Goal: Task Accomplishment & Management: Use online tool/utility

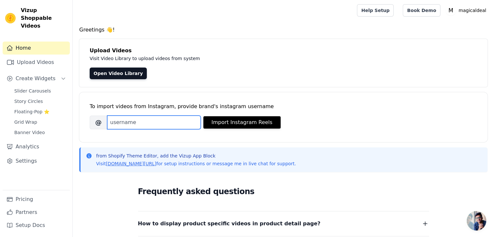
click at [177, 119] on input "Brand's Instagram Username" at bounding box center [154, 123] width 94 height 14
type input "u"
type input "[DOMAIN_NAME]"
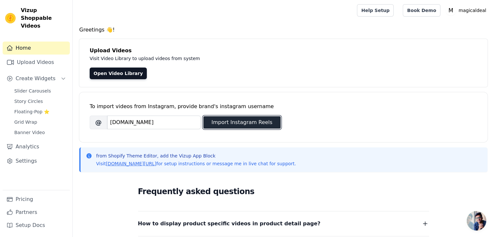
click at [216, 121] on button "Import Instagram Reels" at bounding box center [241, 122] width 77 height 12
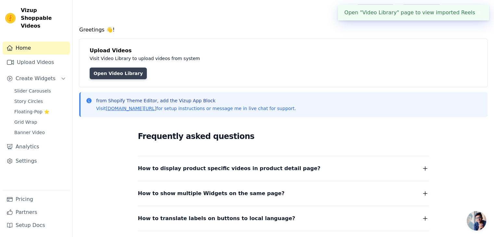
click at [129, 76] on link "Open Video Library" at bounding box center [118, 74] width 57 height 12
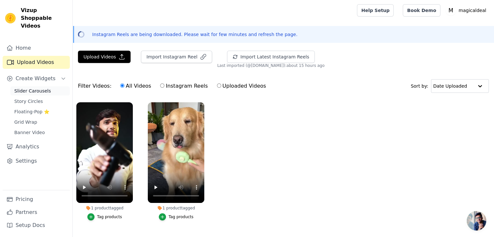
click at [38, 88] on span "Slider Carousels" at bounding box center [32, 91] width 37 height 6
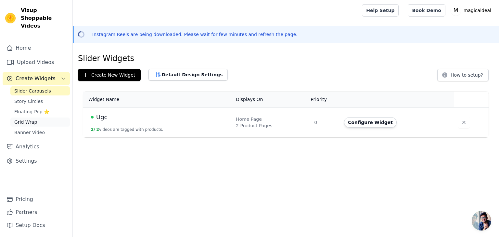
click at [30, 119] on span "Grid Wrap" at bounding box center [25, 122] width 23 height 6
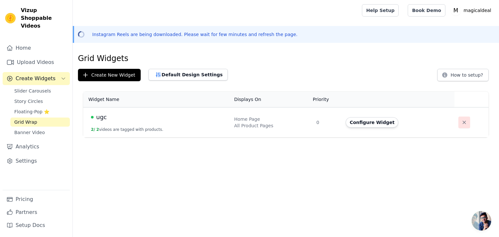
click at [463, 121] on icon "button" at bounding box center [464, 122] width 6 height 6
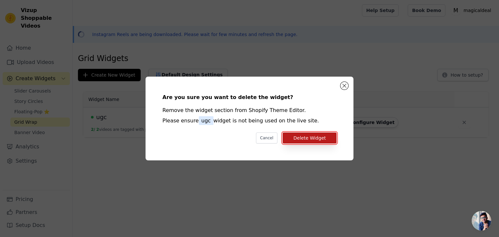
click at [309, 140] on button "Delete Widget" at bounding box center [310, 138] width 54 height 11
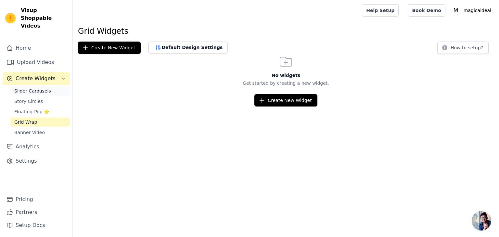
click at [31, 88] on span "Slider Carousels" at bounding box center [32, 91] width 37 height 6
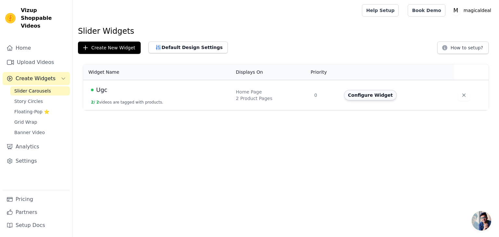
click at [360, 95] on button "Configure Widget" at bounding box center [370, 95] width 53 height 10
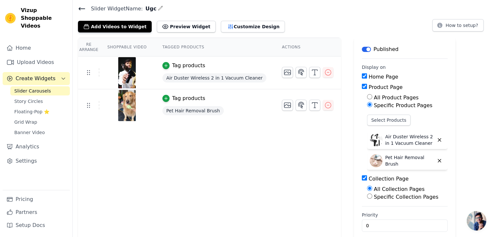
scroll to position [22, 0]
click at [367, 94] on div "All Product Pages" at bounding box center [407, 98] width 81 height 8
click at [362, 49] on button "Label" at bounding box center [366, 48] width 9 height 5
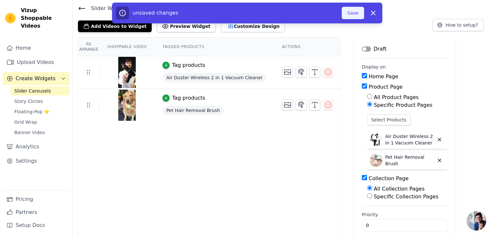
click at [357, 12] on button "Save" at bounding box center [353, 13] width 22 height 12
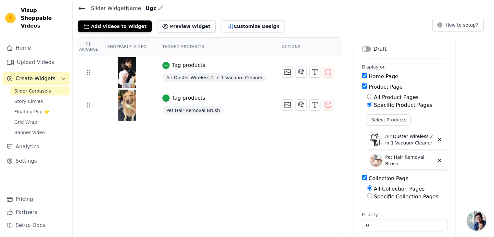
click at [362, 177] on input "Collection Page" at bounding box center [364, 177] width 5 height 5
checkbox input "false"
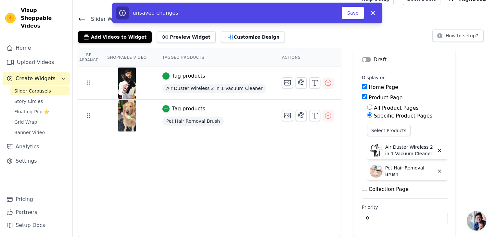
scroll to position [10, 0]
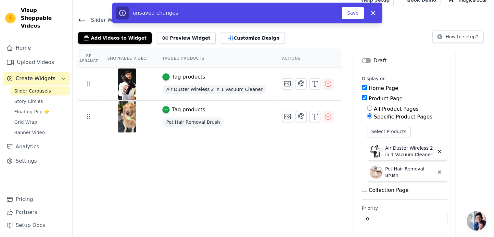
click at [362, 96] on input "Product Page" at bounding box center [364, 97] width 5 height 5
checkbox input "false"
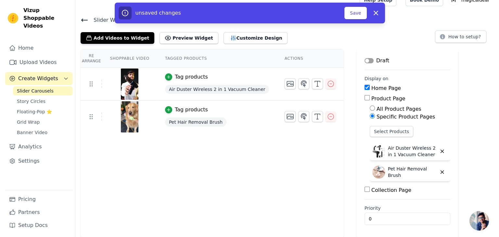
scroll to position [0, 0]
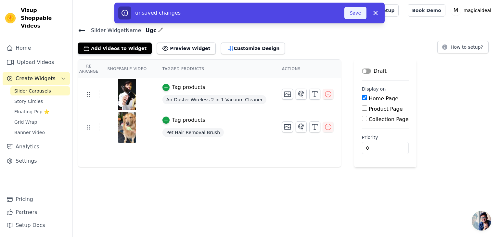
click at [359, 12] on button "Save" at bounding box center [355, 13] width 22 height 12
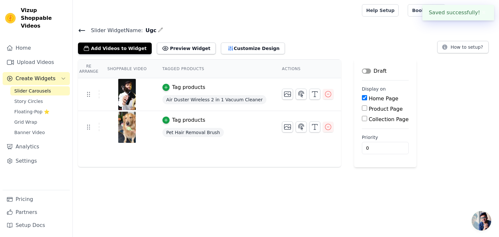
click at [362, 71] on button "Label" at bounding box center [366, 71] width 9 height 5
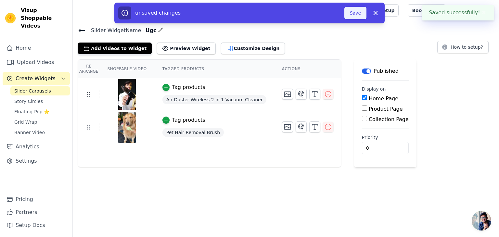
click at [354, 13] on button "Save" at bounding box center [355, 13] width 22 height 12
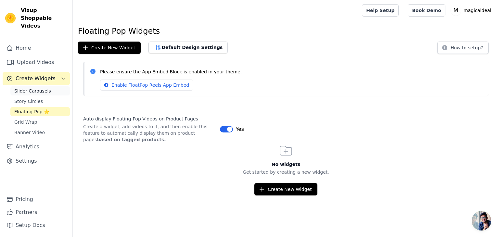
click at [39, 88] on span "Slider Carousels" at bounding box center [32, 91] width 37 height 6
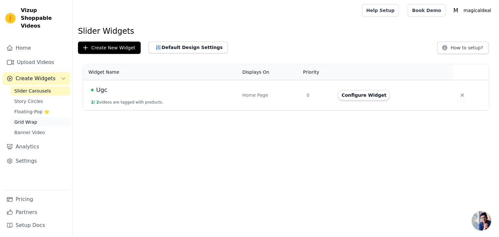
click at [33, 118] on link "Grid Wrap" at bounding box center [39, 122] width 59 height 9
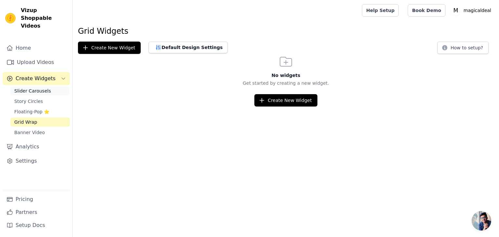
click at [45, 88] on span "Slider Carousels" at bounding box center [32, 91] width 37 height 6
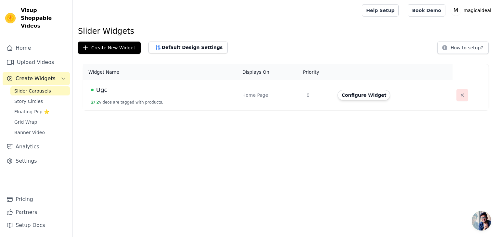
click at [459, 96] on icon "button" at bounding box center [462, 95] width 6 height 6
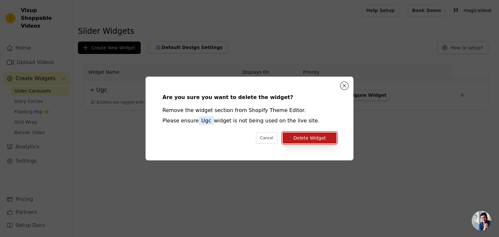
click at [314, 135] on button "Delete Widget" at bounding box center [310, 138] width 54 height 11
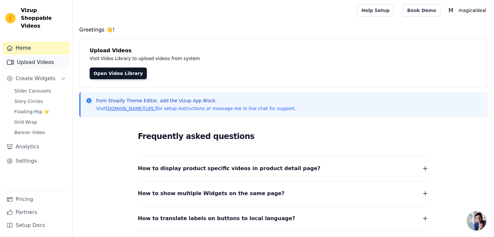
click at [17, 56] on link "Upload Videos" at bounding box center [36, 62] width 67 height 13
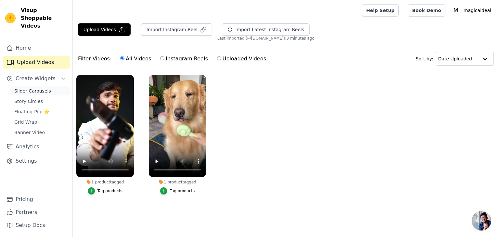
click at [44, 88] on span "Slider Carousels" at bounding box center [32, 91] width 37 height 6
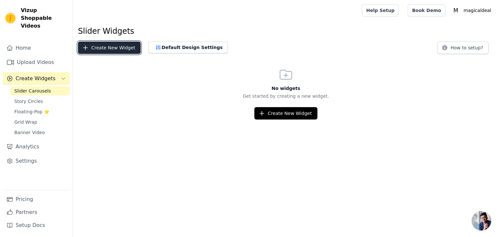
click at [97, 48] on button "Create New Widget" at bounding box center [109, 48] width 63 height 12
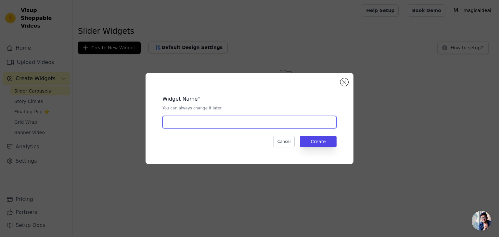
click at [173, 123] on input "text" at bounding box center [249, 122] width 174 height 12
type input "[PERSON_NAME]"
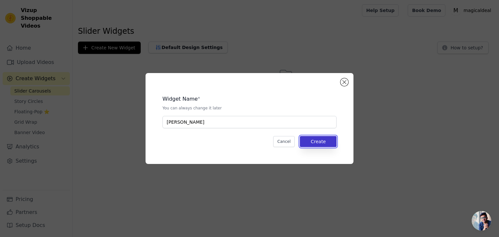
click at [322, 141] on button "Create" at bounding box center [318, 141] width 37 height 11
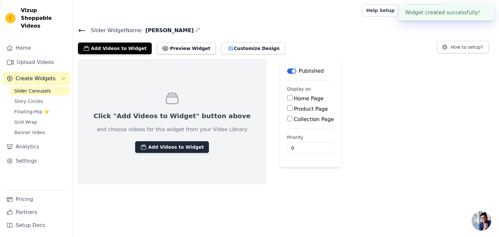
click at [175, 147] on button "Add Videos to Widget" at bounding box center [172, 147] width 74 height 12
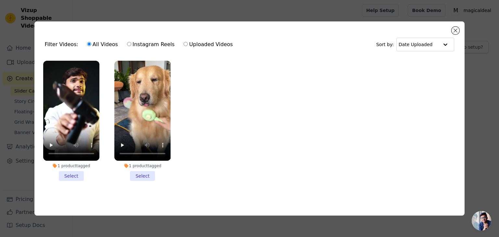
click at [70, 174] on li "1 product tagged Select" at bounding box center [71, 121] width 56 height 120
click at [0, 0] on input "1 product tagged Select" at bounding box center [0, 0] width 0 height 0
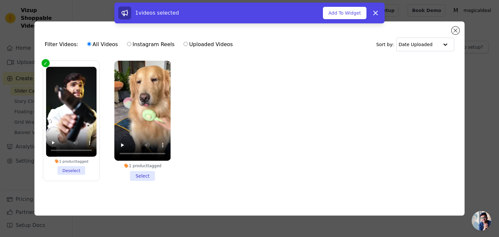
click at [143, 173] on li "1 product tagged Select" at bounding box center [142, 121] width 56 height 120
click at [0, 0] on input "1 product tagged Select" at bounding box center [0, 0] width 0 height 0
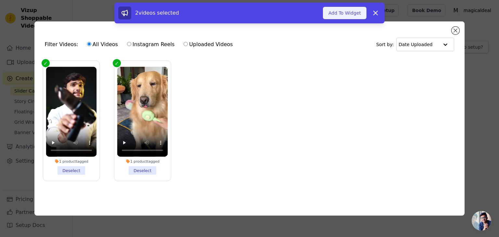
click at [337, 11] on button "Add To Widget" at bounding box center [345, 13] width 44 height 12
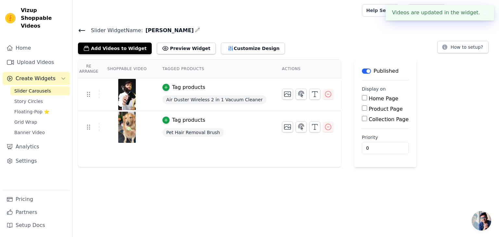
click at [362, 98] on input "Home Page" at bounding box center [364, 97] width 5 height 5
checkbox input "true"
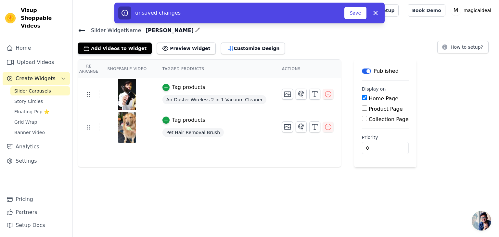
click at [362, 109] on input "Product Page" at bounding box center [364, 108] width 5 height 5
checkbox input "true"
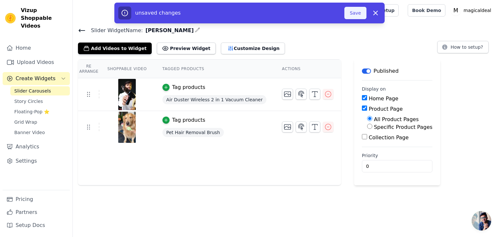
click at [358, 12] on button "Save" at bounding box center [355, 13] width 22 height 12
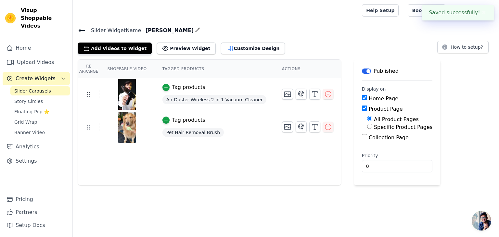
click at [354, 9] on div at bounding box center [216, 10] width 276 height 21
